Goal: Information Seeking & Learning: Learn about a topic

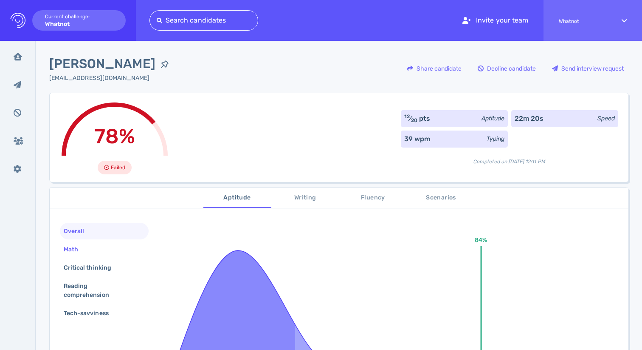
click at [79, 250] on div "Math" at bounding box center [75, 249] width 26 height 12
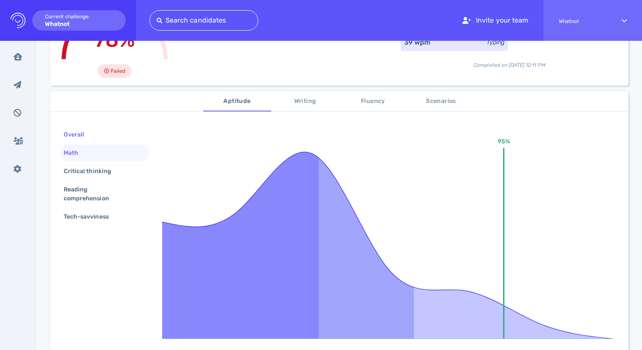
scroll to position [101, 0]
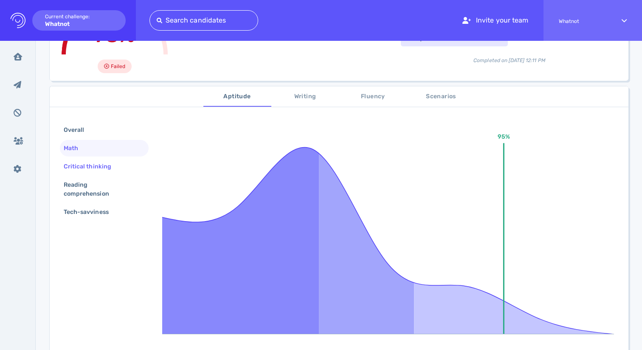
click at [88, 168] on div "Critical thinking" at bounding box center [91, 166] width 59 height 12
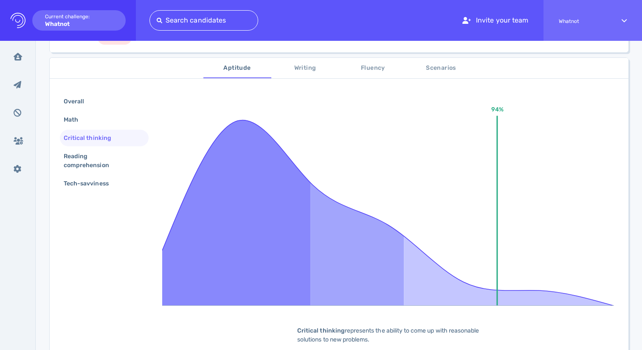
scroll to position [133, 0]
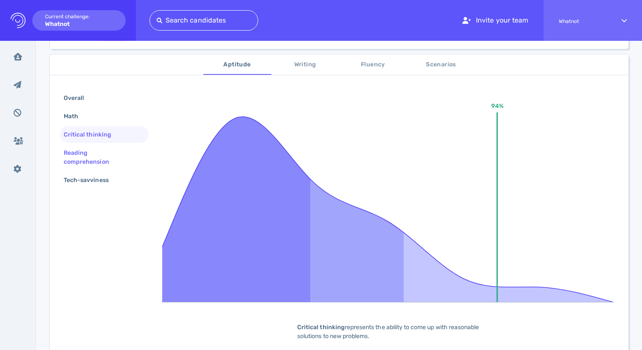
click at [87, 163] on div "Reading comprehension" at bounding box center [101, 157] width 78 height 21
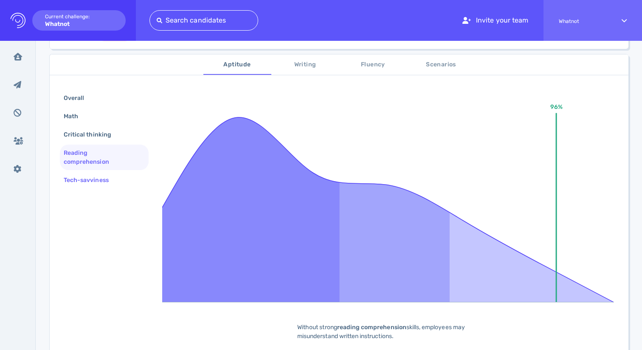
click at [87, 179] on div "Tech-savviness" at bounding box center [90, 180] width 57 height 12
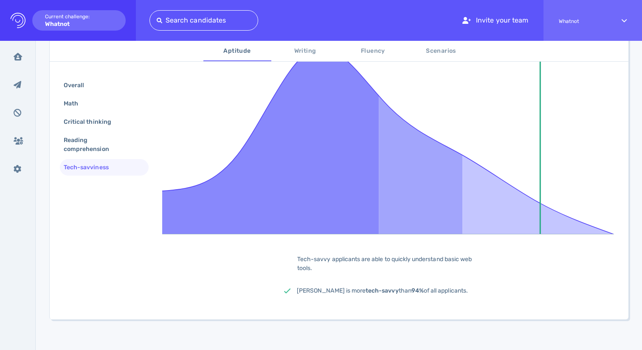
scroll to position [204, 0]
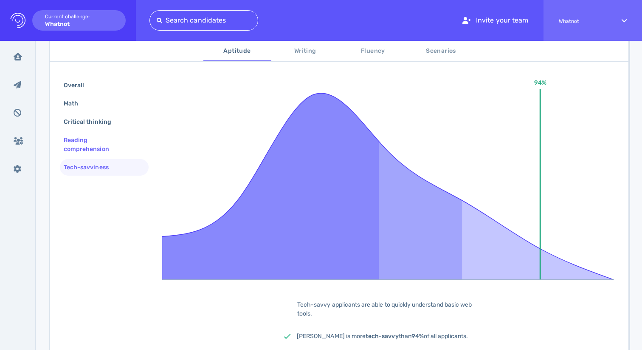
click at [85, 141] on div "Reading comprehension" at bounding box center [101, 144] width 78 height 21
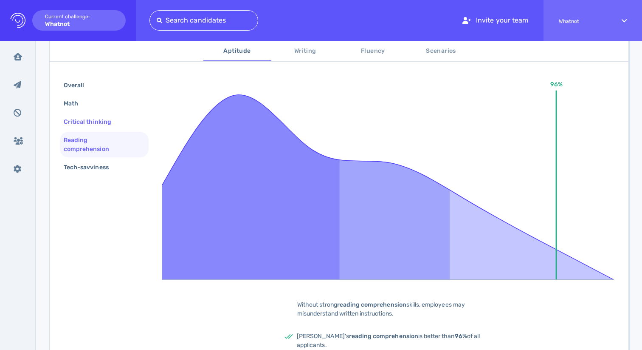
click at [86, 120] on div "Critical thinking" at bounding box center [91, 122] width 59 height 12
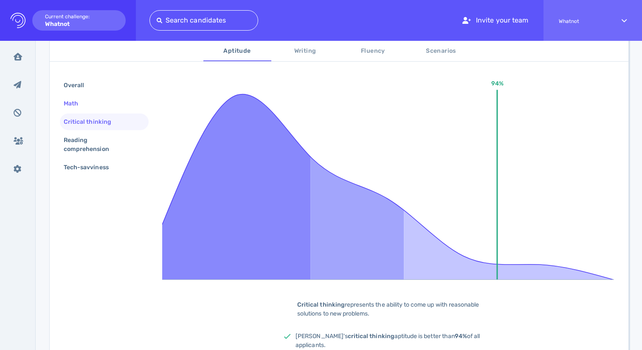
click at [79, 101] on div "Math" at bounding box center [75, 103] width 26 height 12
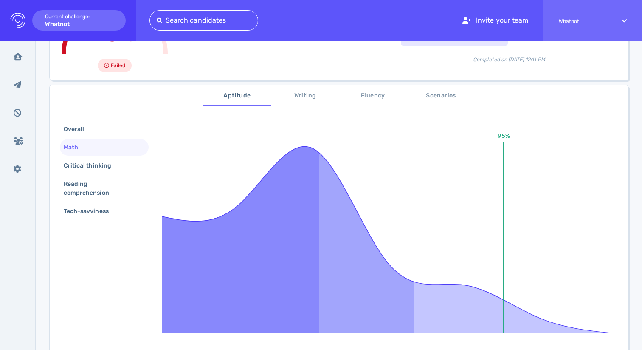
scroll to position [68, 0]
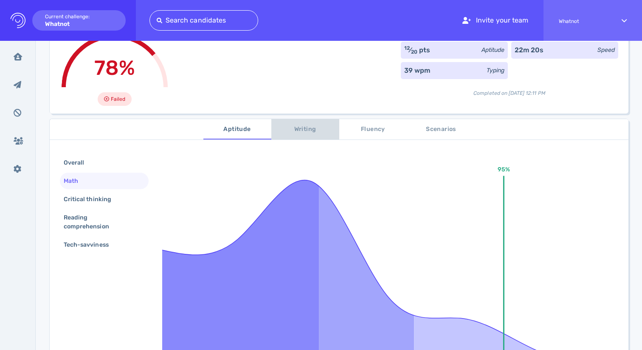
click at [293, 128] on span "Writing" at bounding box center [306, 129] width 58 height 11
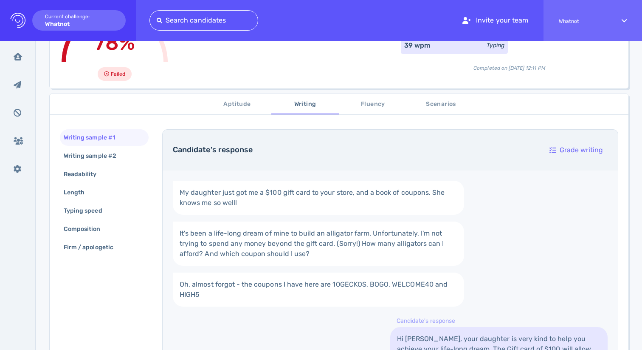
scroll to position [93, 0]
click at [100, 154] on div "Writing sample #2" at bounding box center [94, 156] width 65 height 12
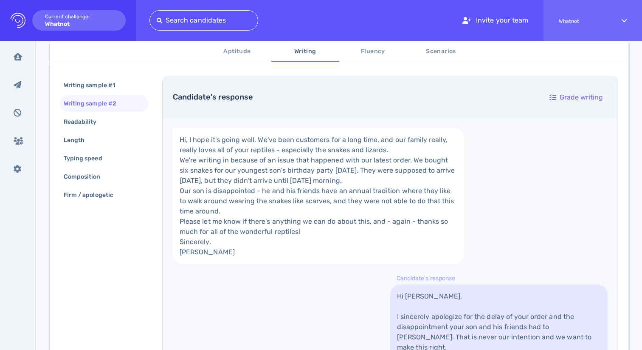
scroll to position [146, 0]
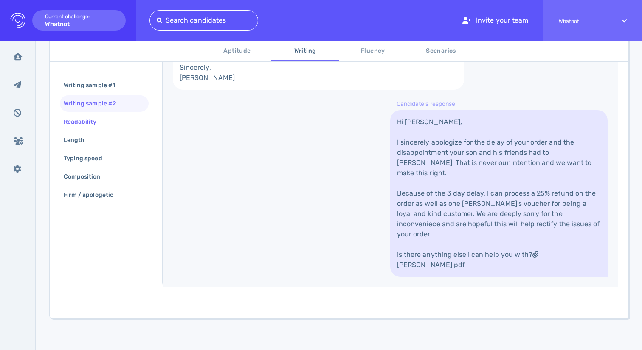
click at [92, 115] on div "Readability" at bounding box center [104, 121] width 89 height 17
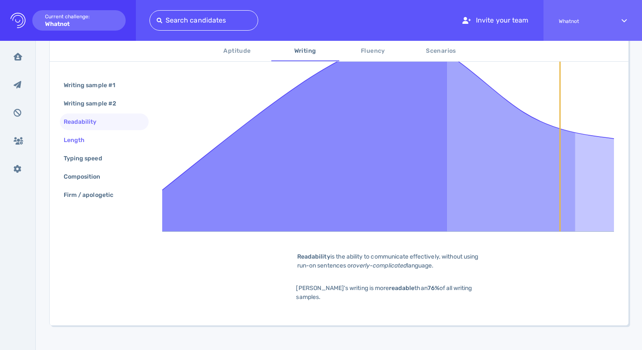
click at [89, 141] on div "Length" at bounding box center [78, 140] width 33 height 12
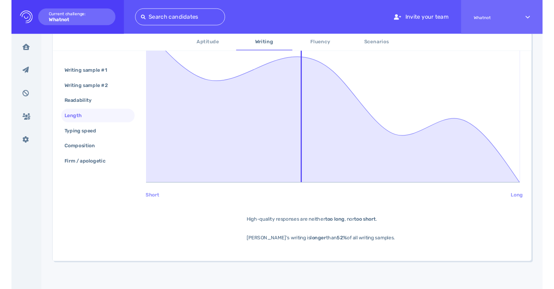
scroll to position [214, 0]
